Goal: Information Seeking & Learning: Learn about a topic

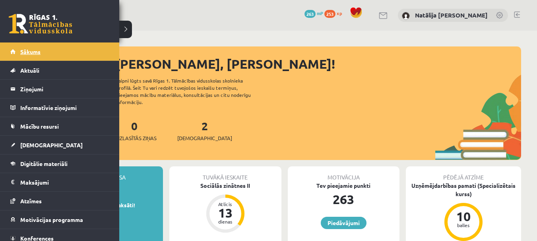
click at [21, 53] on span "Sākums" at bounding box center [30, 51] width 20 height 7
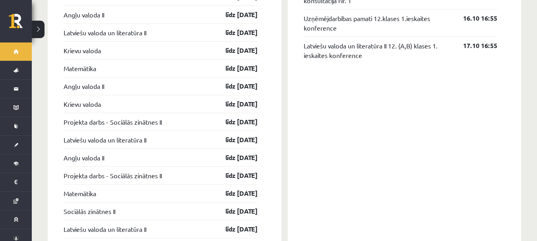
scroll to position [936, 0]
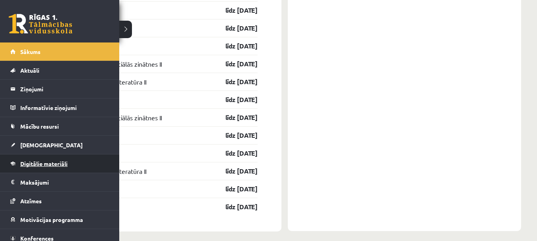
click at [47, 162] on span "Digitālie materiāli" at bounding box center [43, 163] width 47 height 7
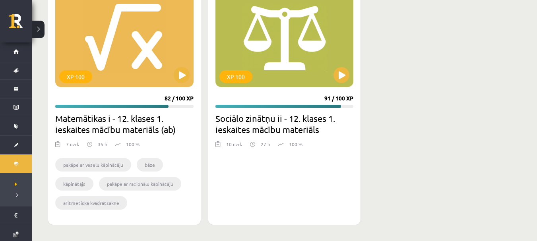
scroll to position [519, 0]
click at [346, 73] on button at bounding box center [342, 75] width 16 height 16
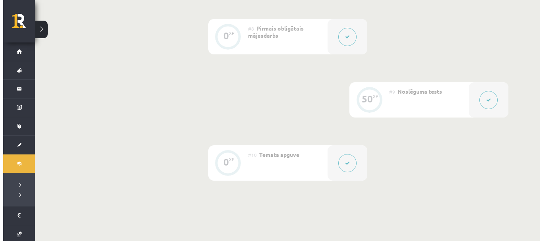
scroll to position [637, 0]
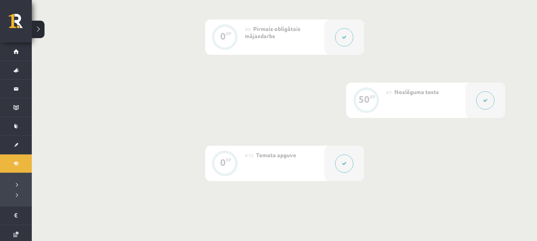
click at [339, 38] on button at bounding box center [344, 37] width 18 height 18
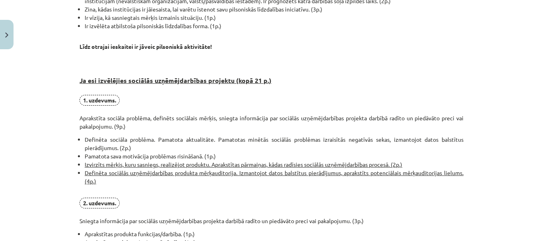
scroll to position [406, 0]
click at [236, 80] on strong "Ja esi izvēlējies sociālās uzņēmējdarbības projektu (kopā 21 p.)" at bounding box center [176, 81] width 192 height 8
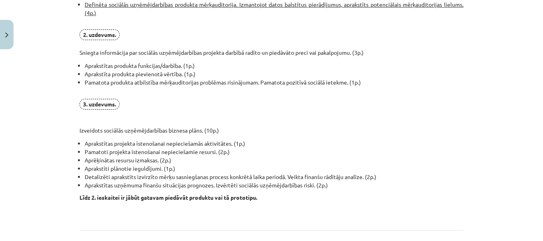
scroll to position [576, 0]
